Goal: Communication & Community: Answer question/provide support

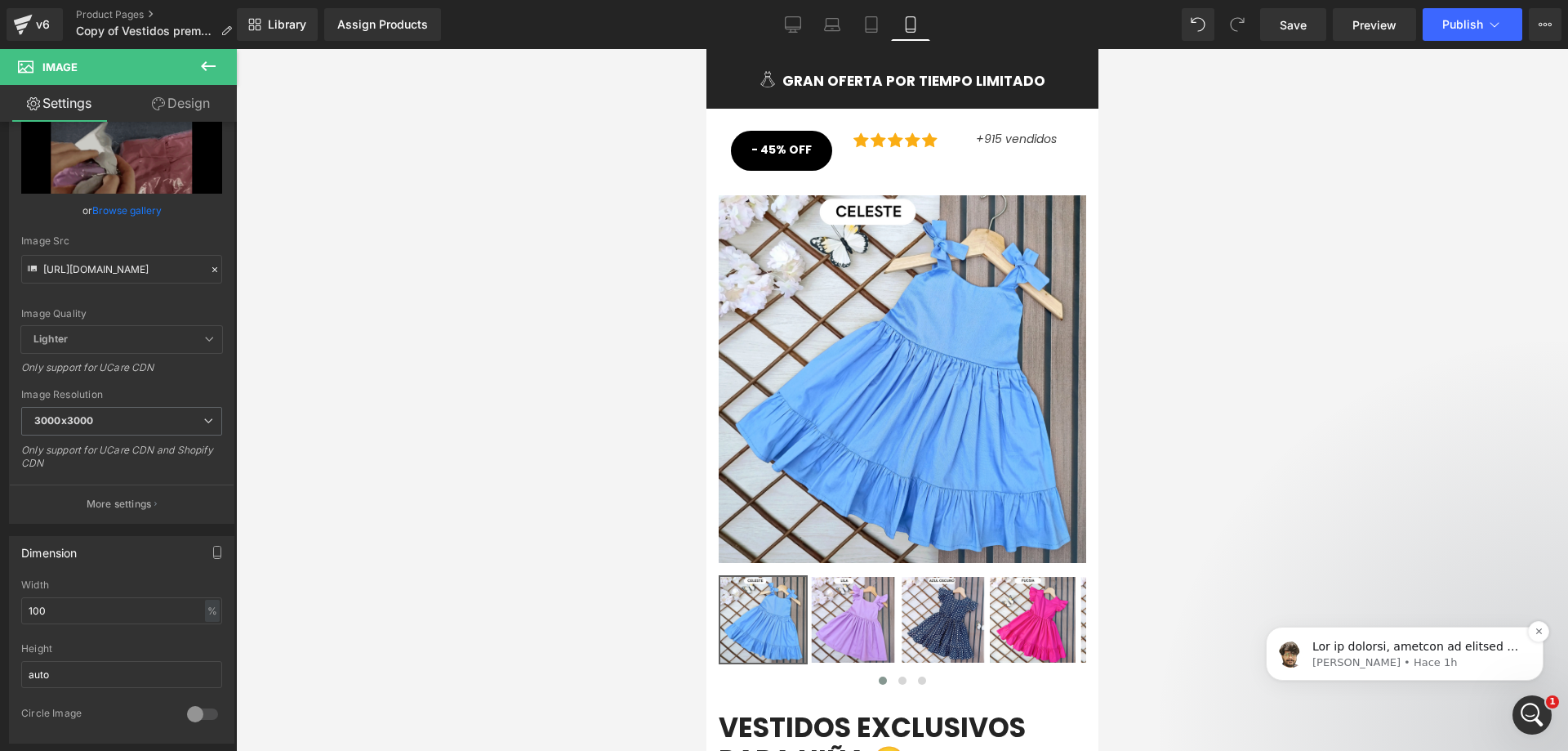
scroll to position [859, 0]
click at [1372, 658] on p "[PERSON_NAME] • Hace 1h" at bounding box center [1417, 663] width 211 height 15
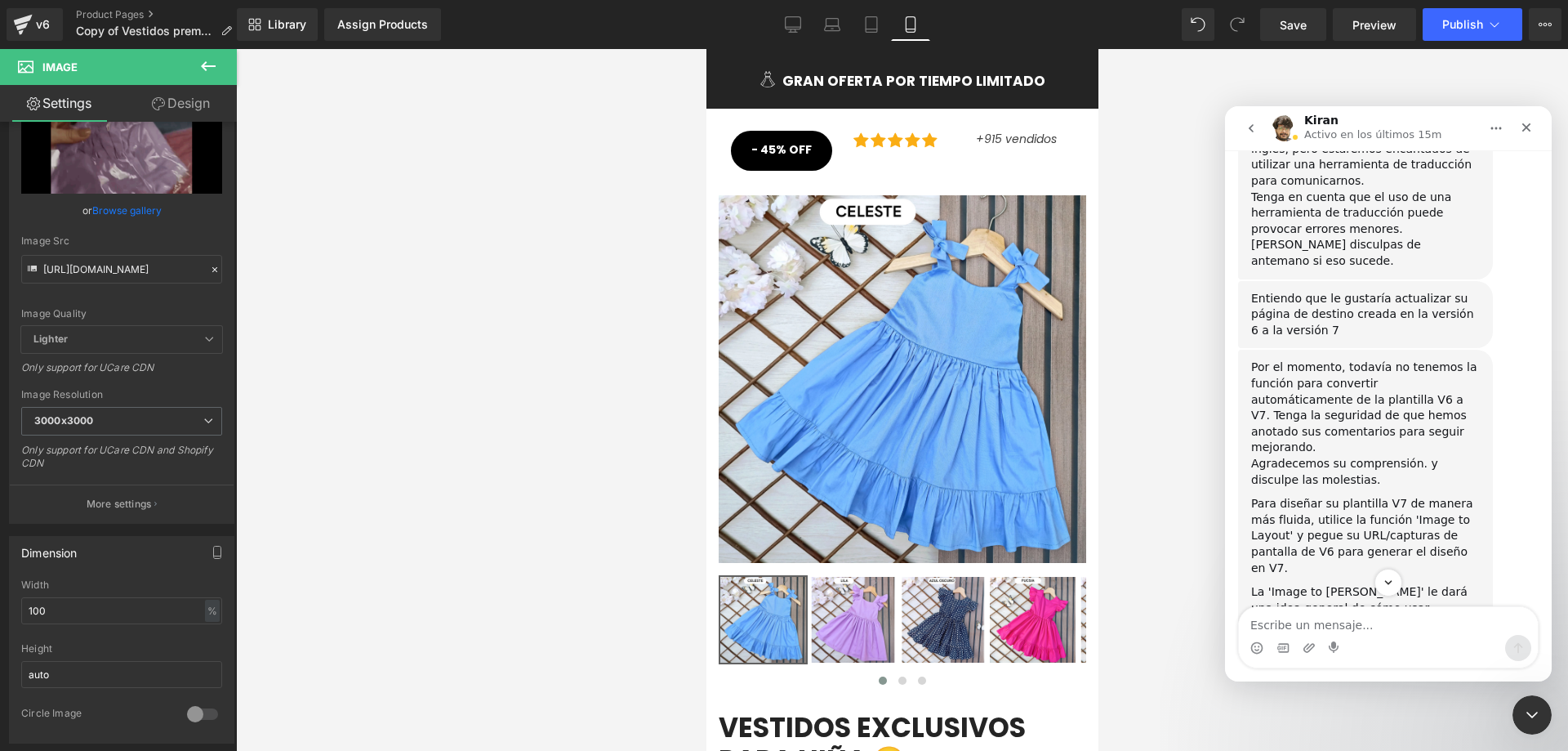
scroll to position [720, 0]
drag, startPoint x: 1541, startPoint y: 496, endPoint x: 1541, endPoint y: 506, distance: 10.0
click at [1541, 506] on div "Buenas tardes por favor hablar en español [PERSON_NAME] 1h ¡Gracias por contact…" at bounding box center [1388, 228] width 327 height 1439
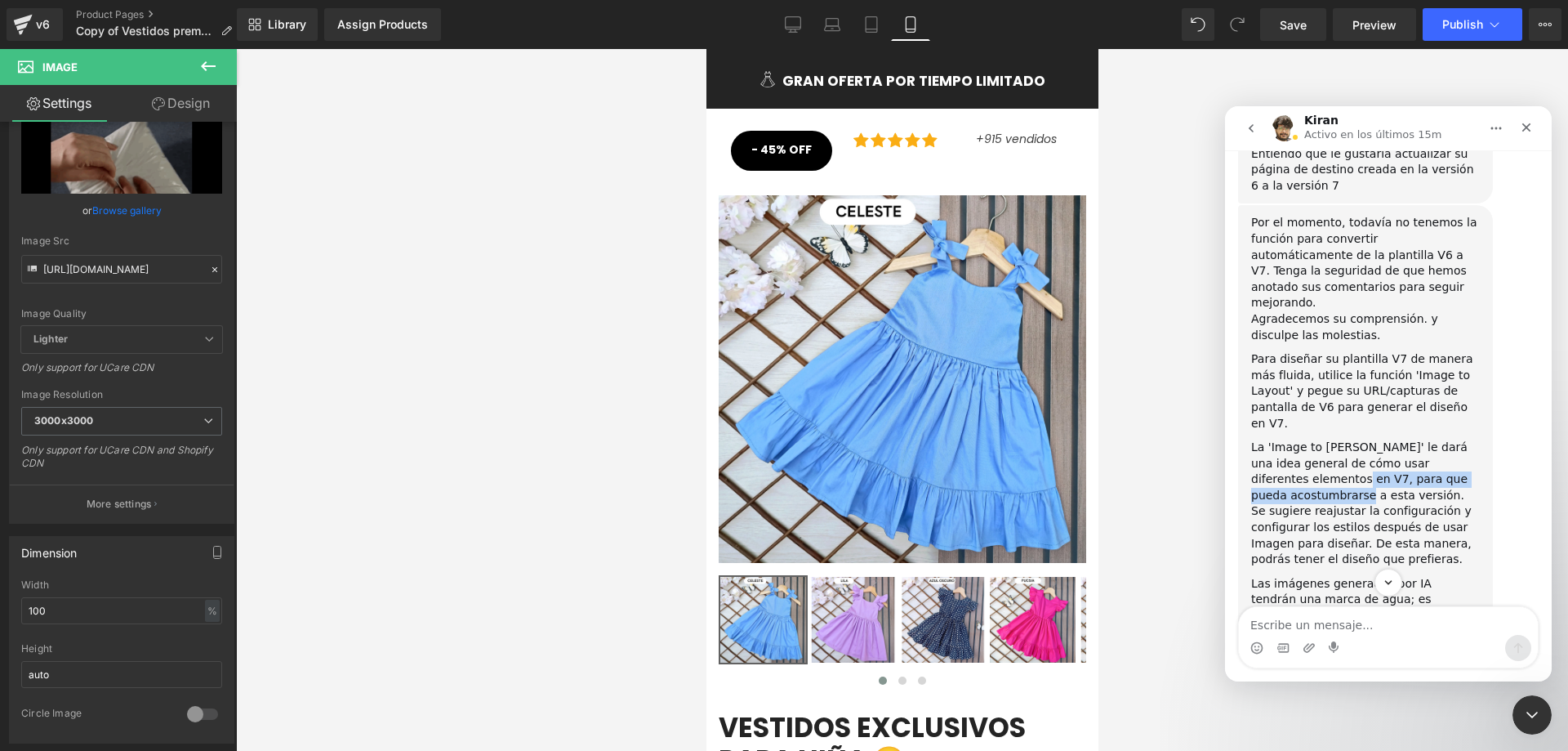
scroll to position [886, 0]
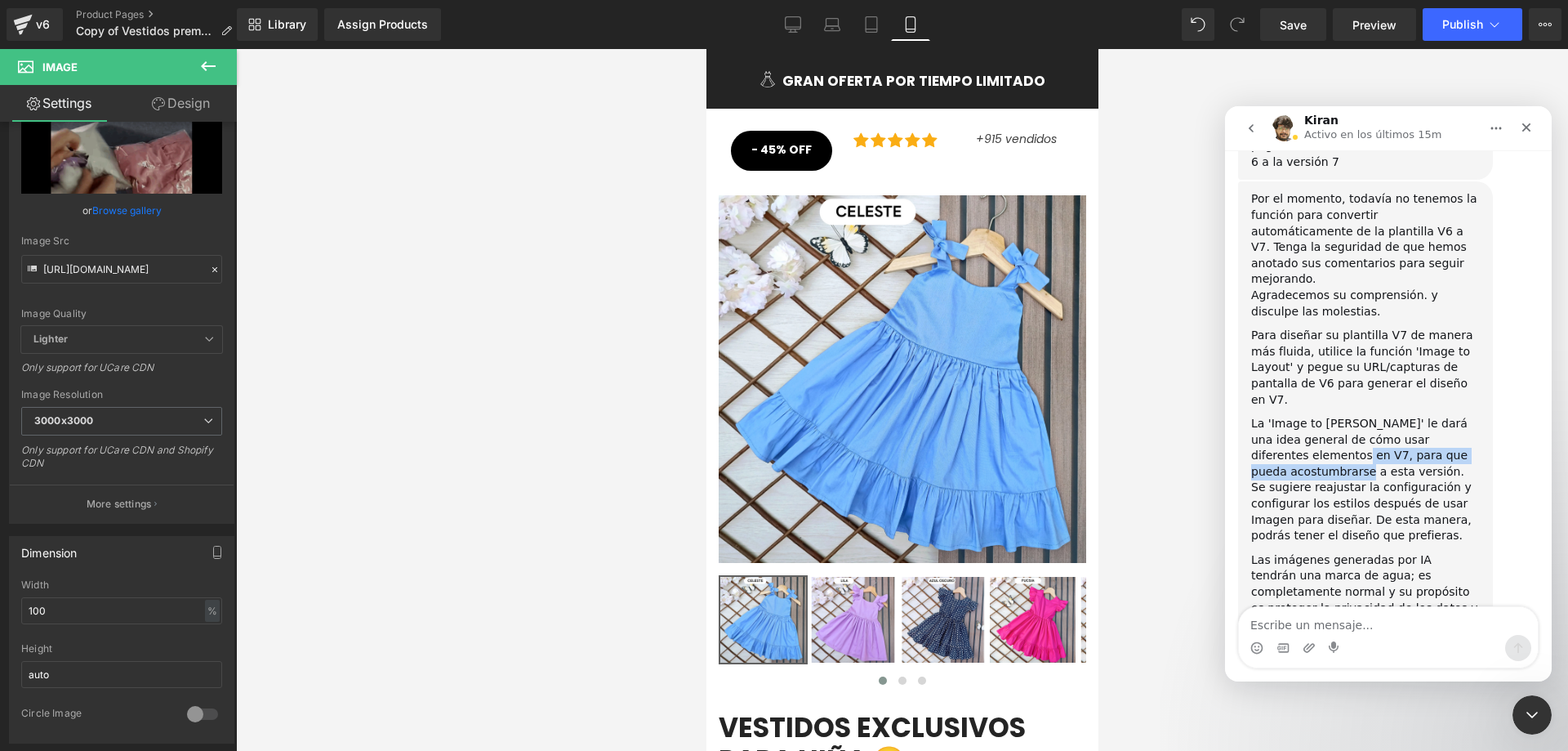
click at [1446, 690] on link "aquí" at bounding box center [1458, 696] width 25 height 13
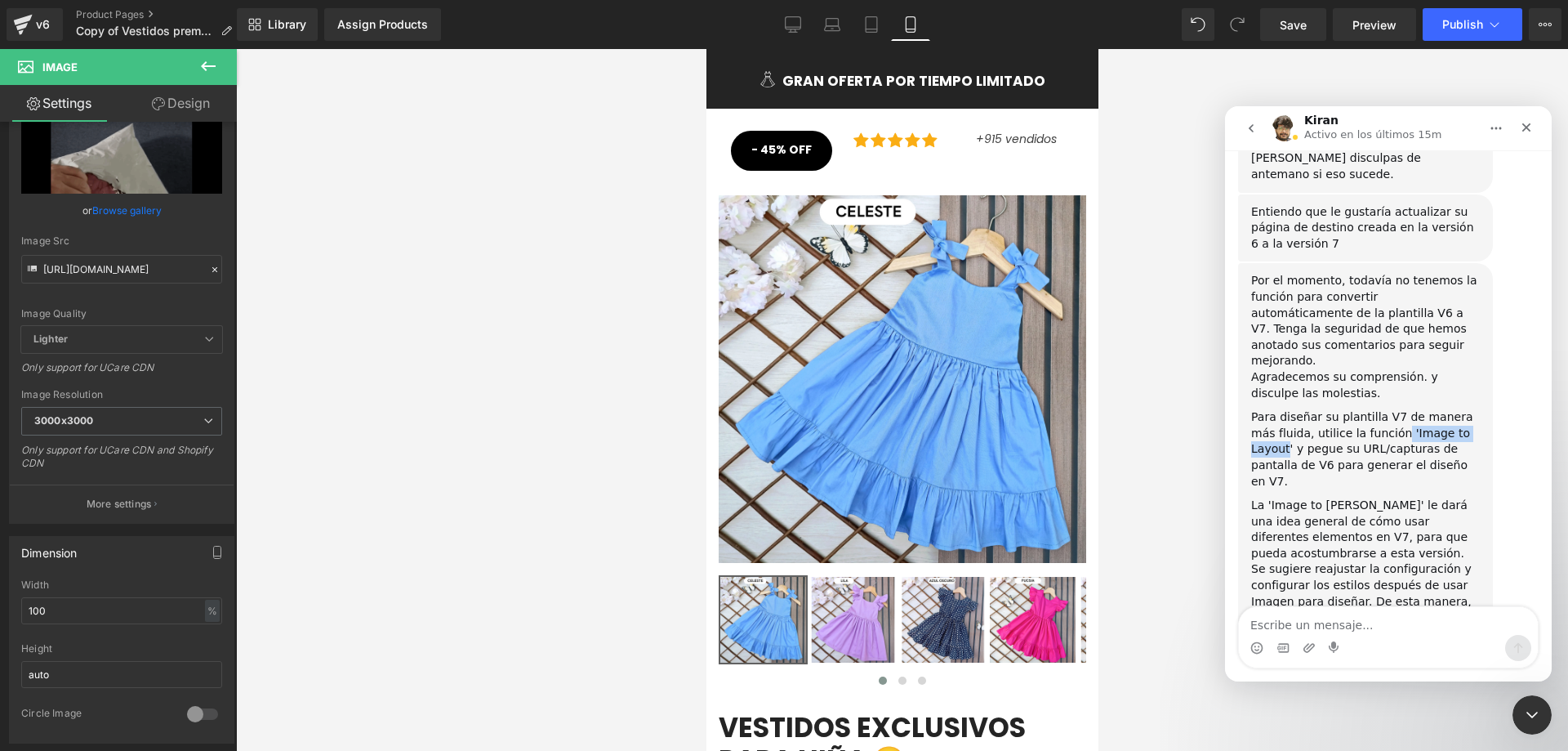
drag, startPoint x: 1366, startPoint y: 343, endPoint x: 2311, endPoint y: 130, distance: 968.7
click at [1456, 410] on div "Para diseñar su plantilla V7 de manera más fluida, utilice la función 'Image to…" at bounding box center [1366, 450] width 229 height 80
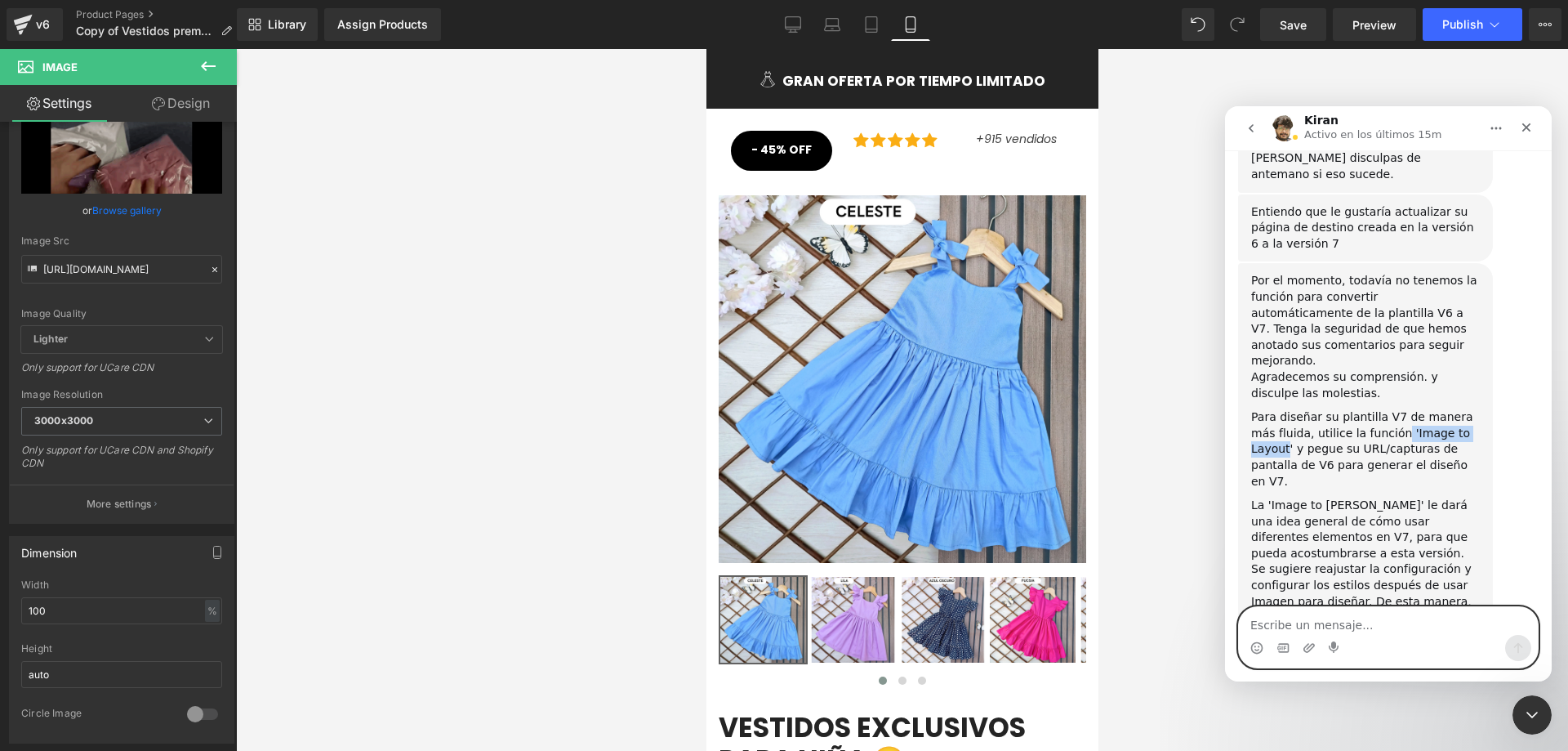
click at [1301, 622] on textarea "Escribe un mensaje..." at bounding box center [1388, 621] width 299 height 28
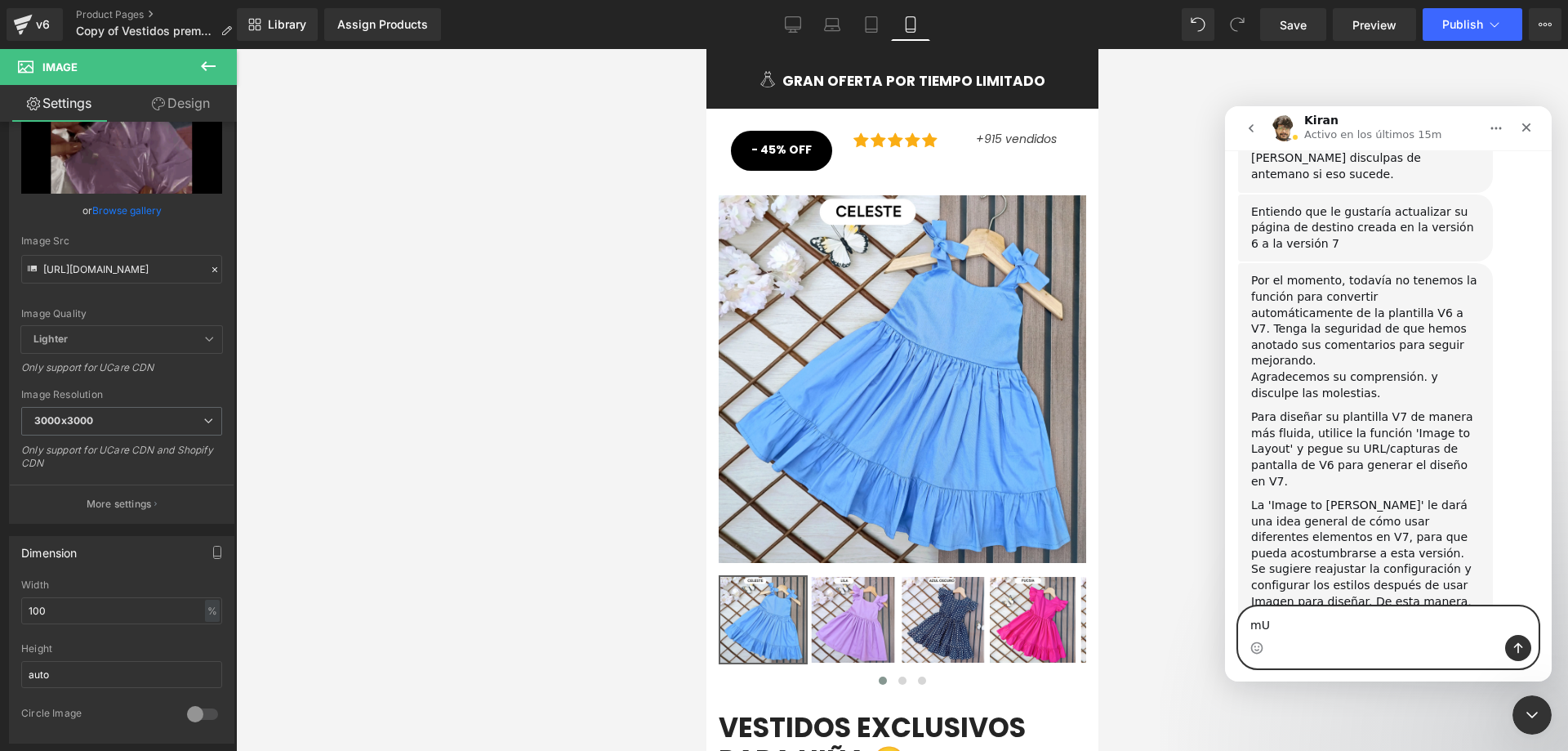
type textarea "m"
type textarea "Muchas gracias voy a intentarlo como funciona"
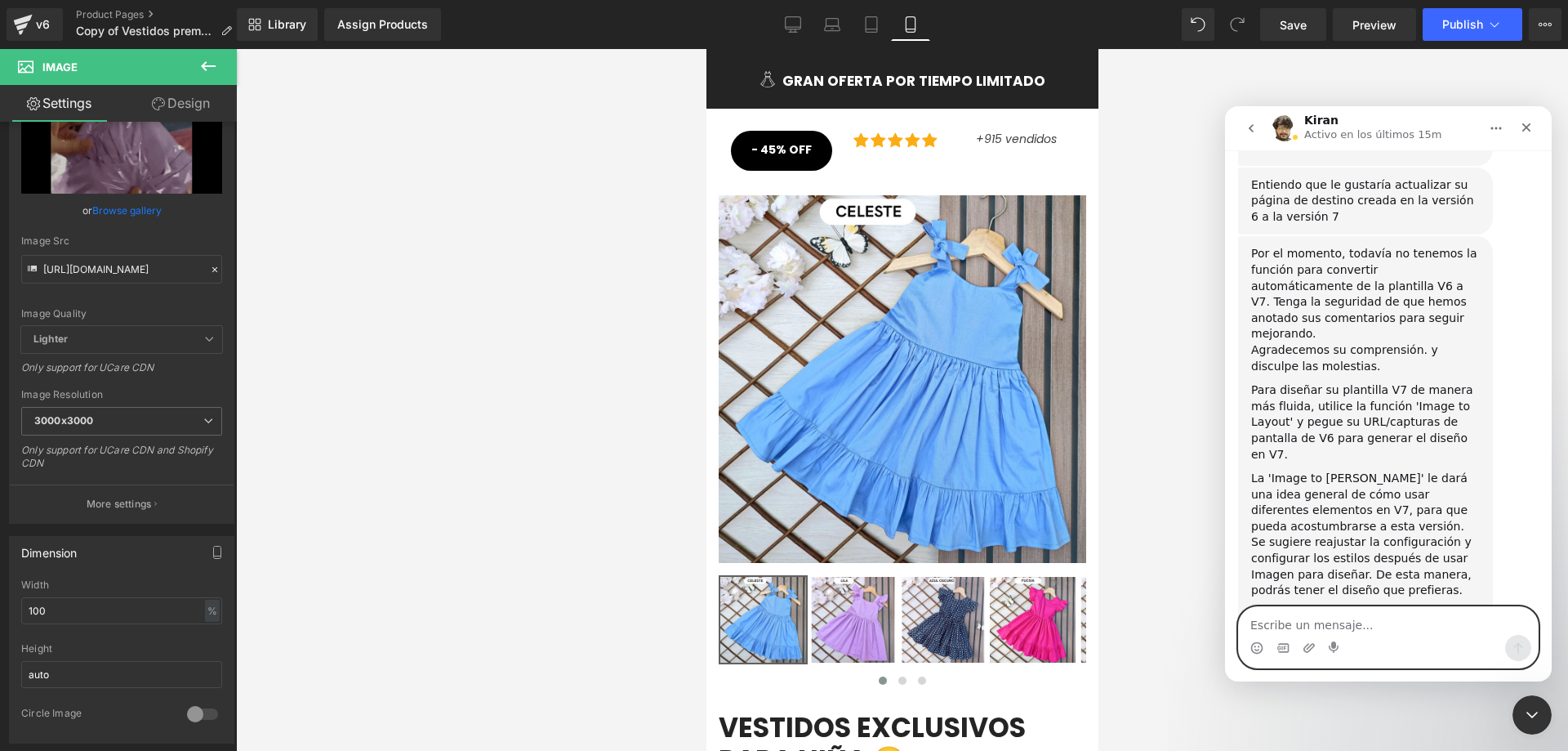
scroll to position [925, 0]
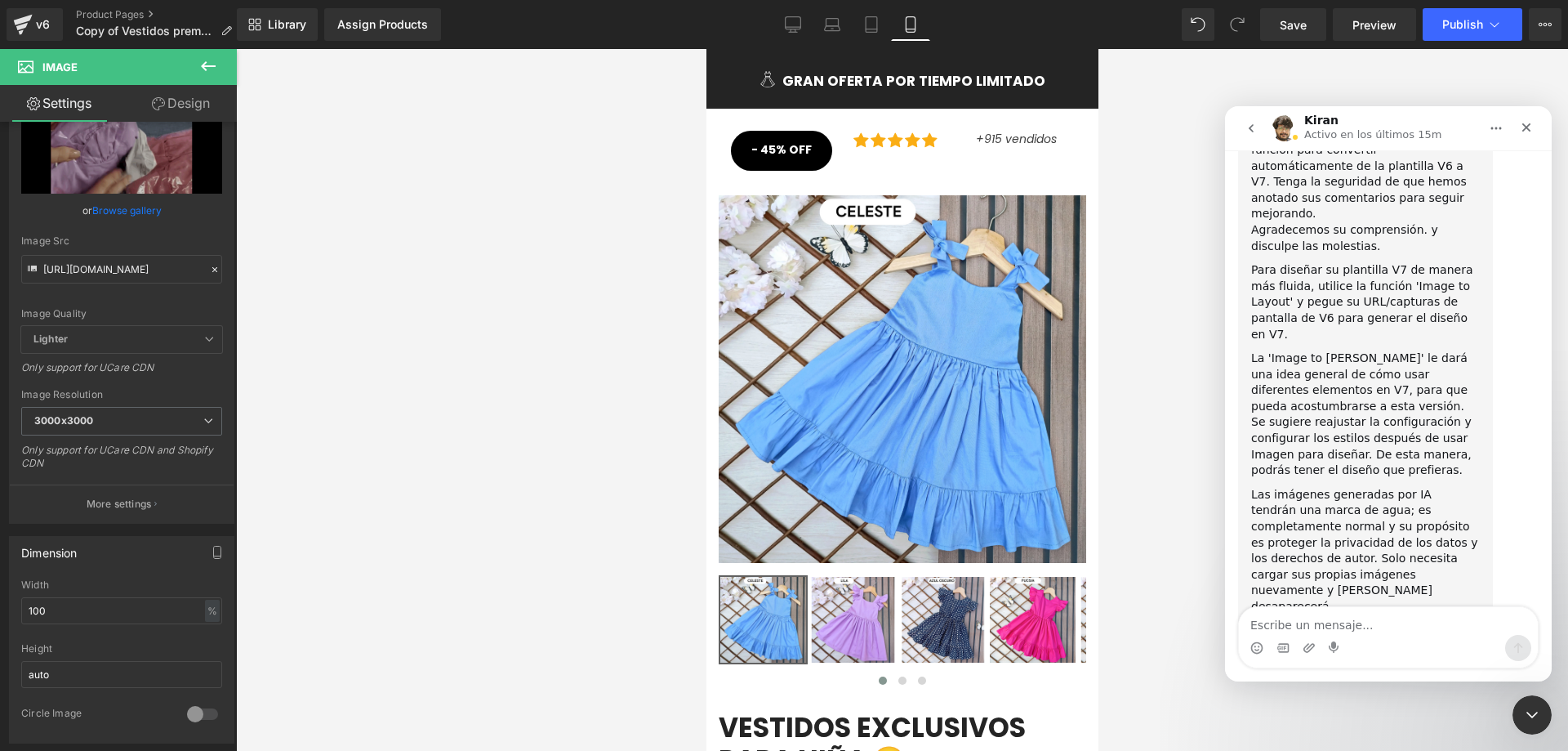
click at [33, 26] on div at bounding box center [784, 351] width 1568 height 703
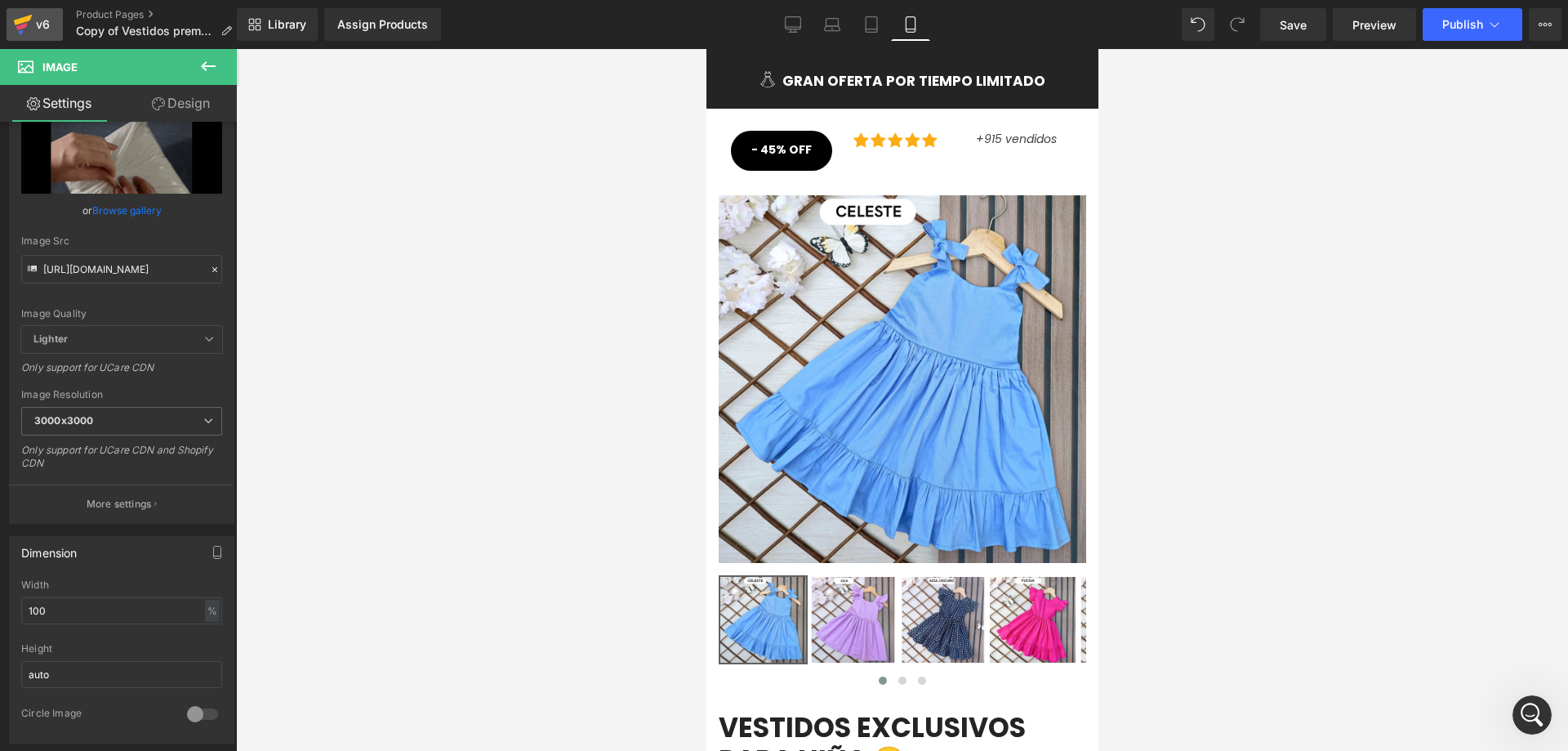
click at [28, 24] on icon at bounding box center [23, 25] width 19 height 41
